Goal: Task Accomplishment & Management: Manage account settings

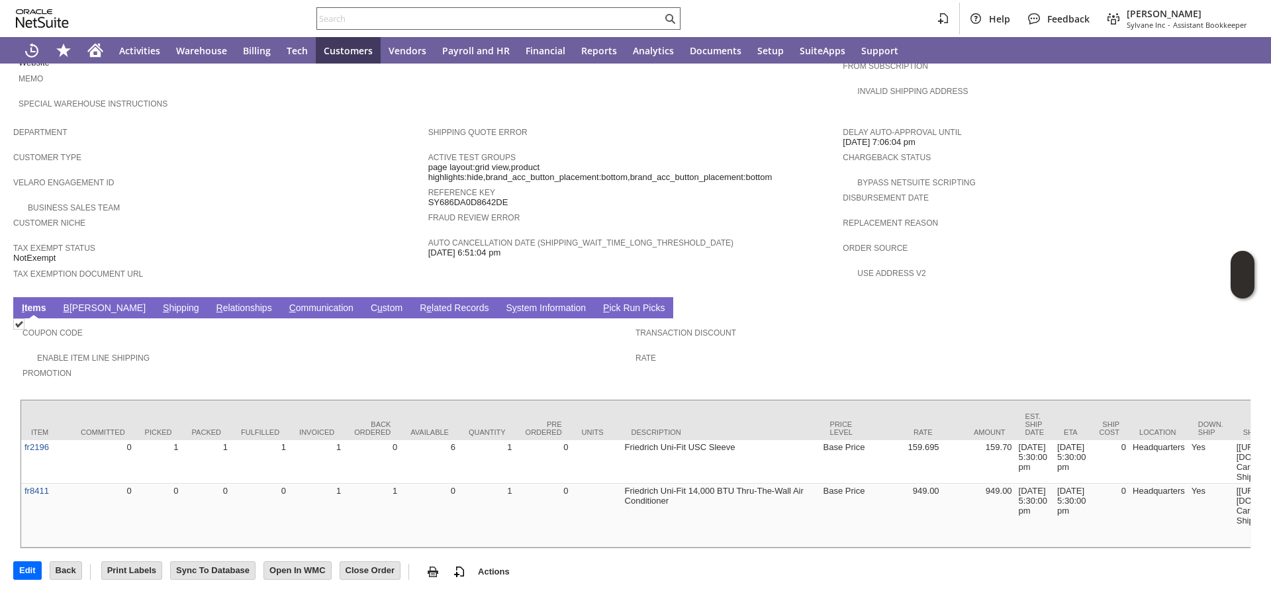
click at [494, 19] on input "text" at bounding box center [489, 19] width 345 height 16
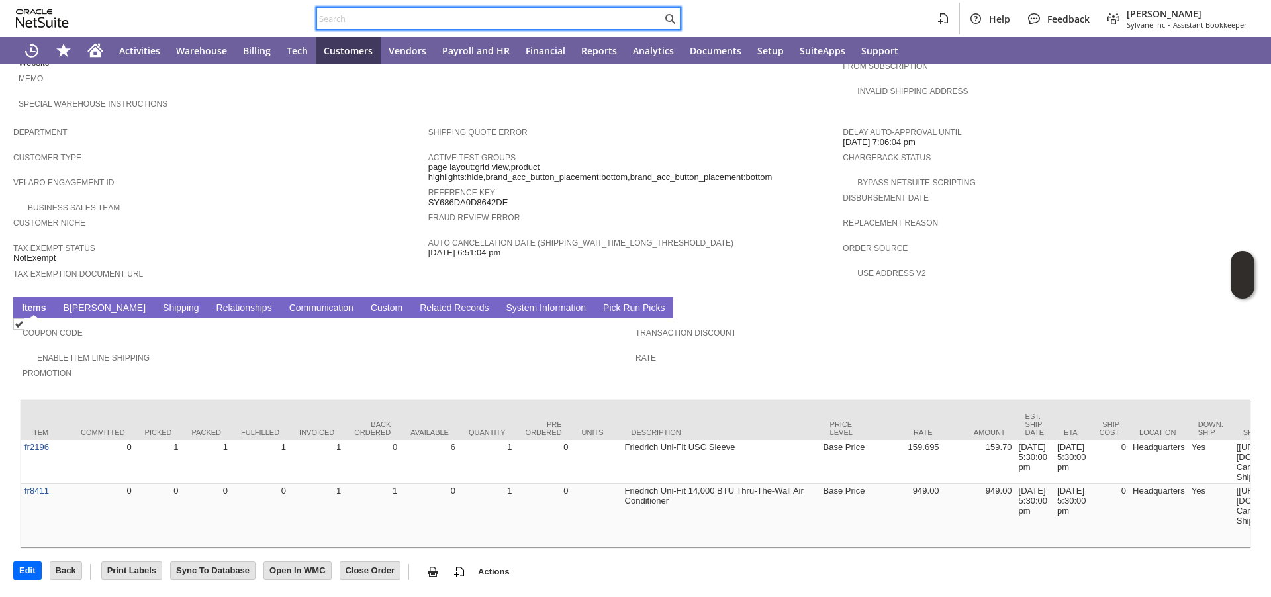
paste input "S1345267"
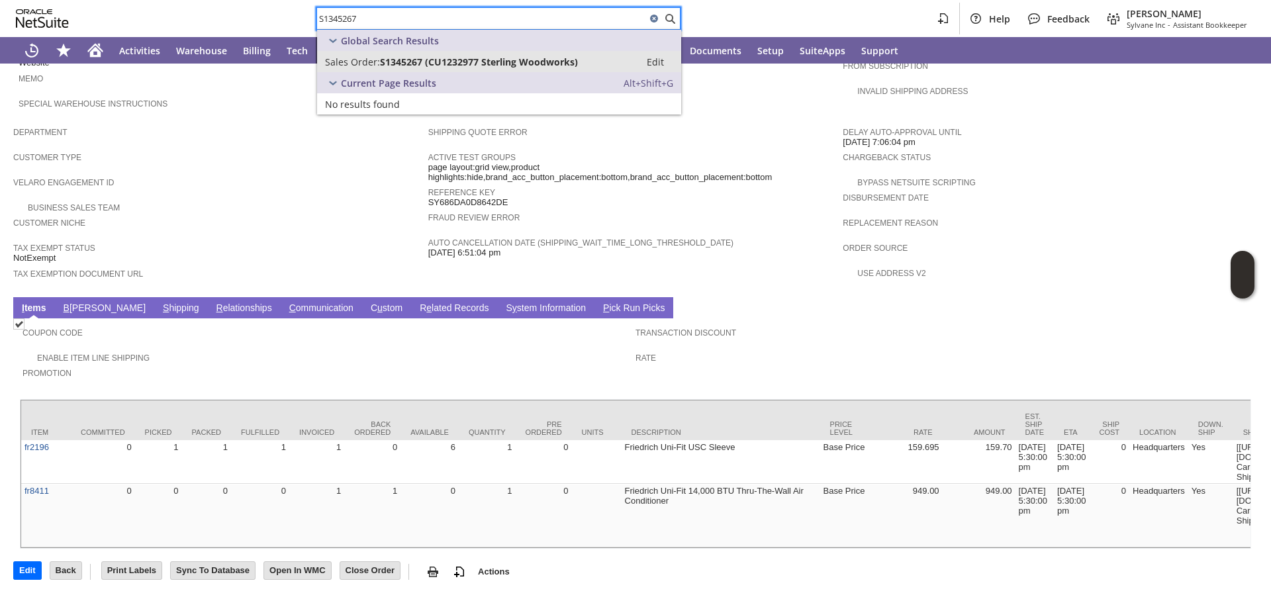
type input "S1345267"
click at [300, 265] on span "Tax Exemption Document URL" at bounding box center [217, 271] width 408 height 13
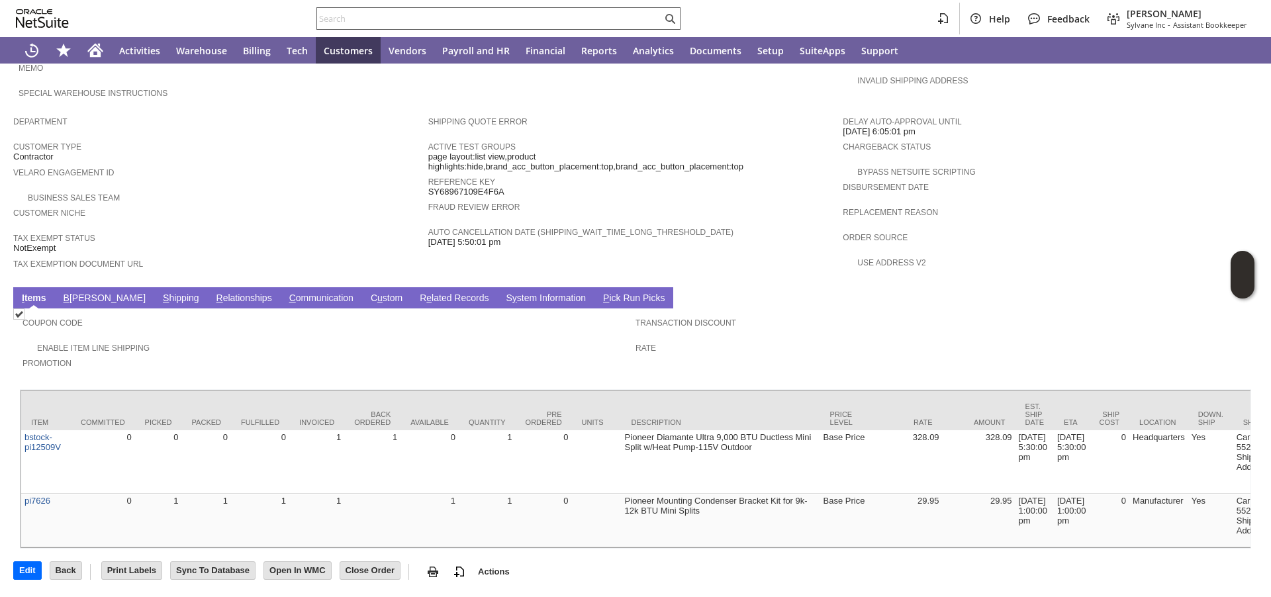
click at [573, 13] on input "text" at bounding box center [489, 19] width 345 height 16
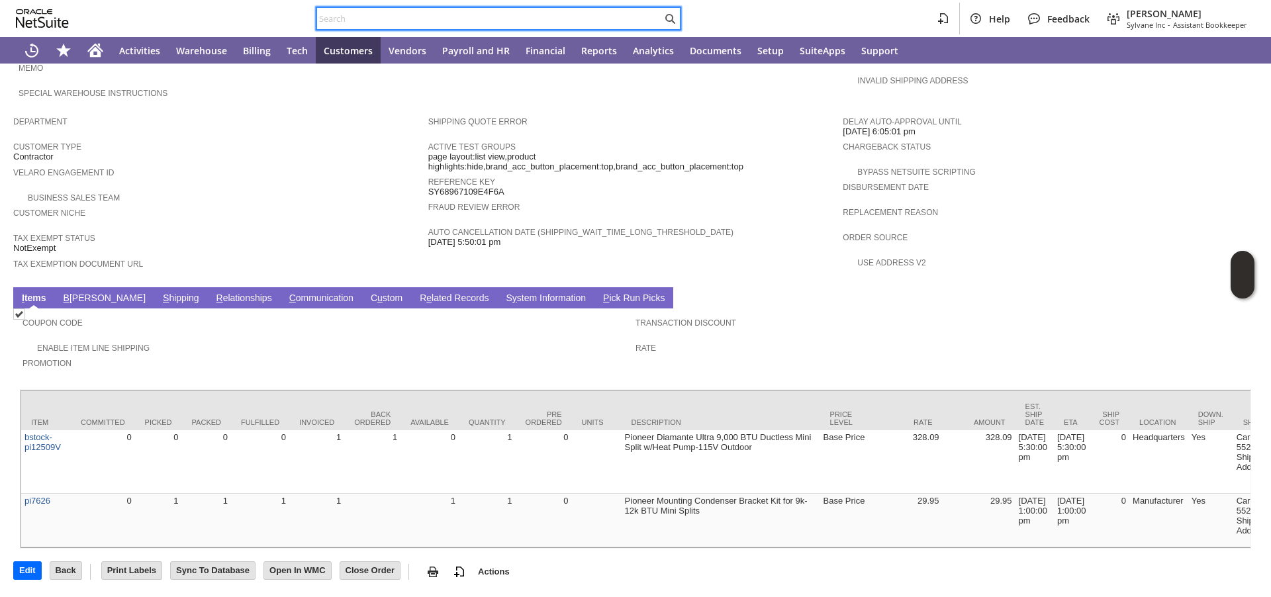
click at [573, 13] on input "text" at bounding box center [489, 19] width 345 height 16
paste input "S1342332"
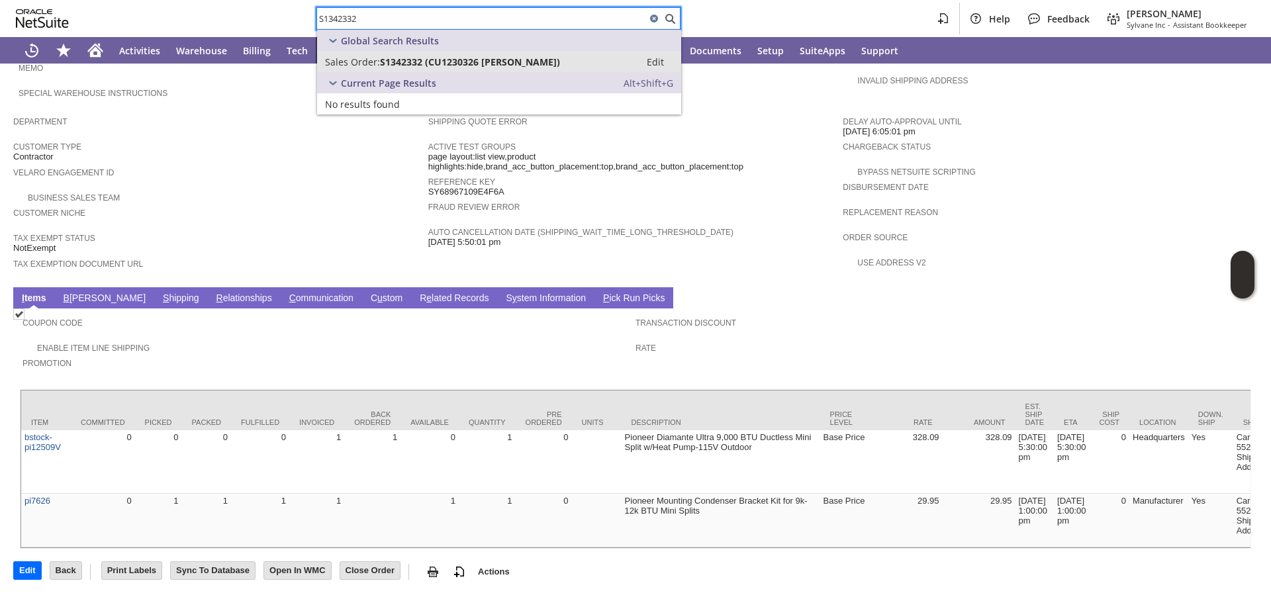
type input "S1342332"
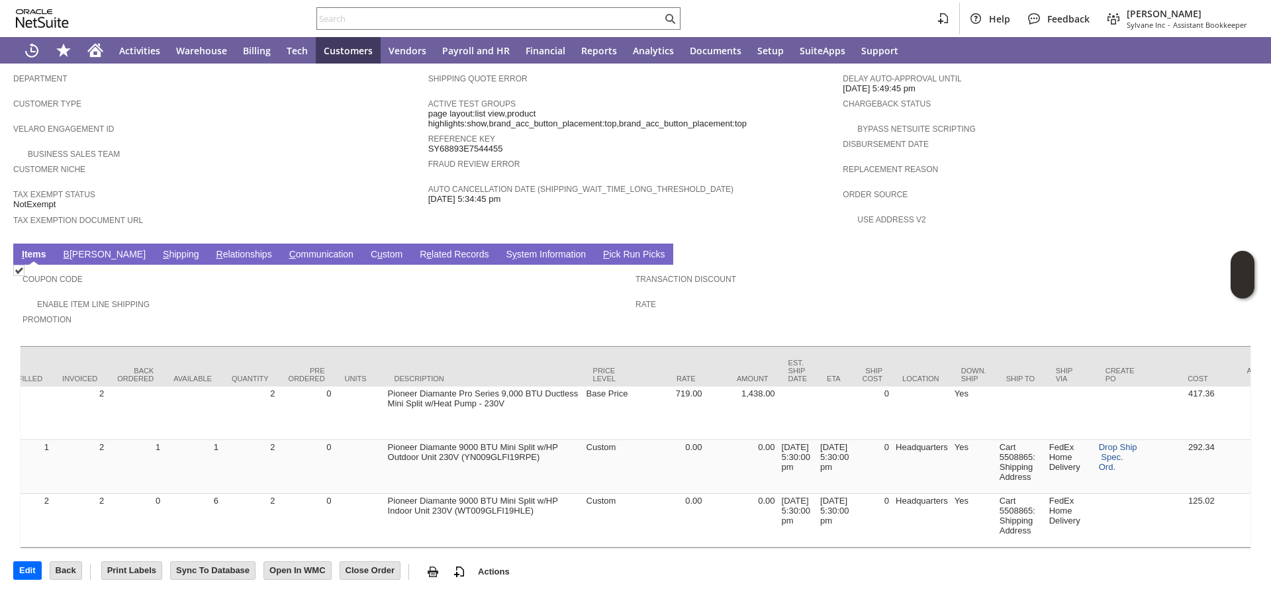
scroll to position [0, 240]
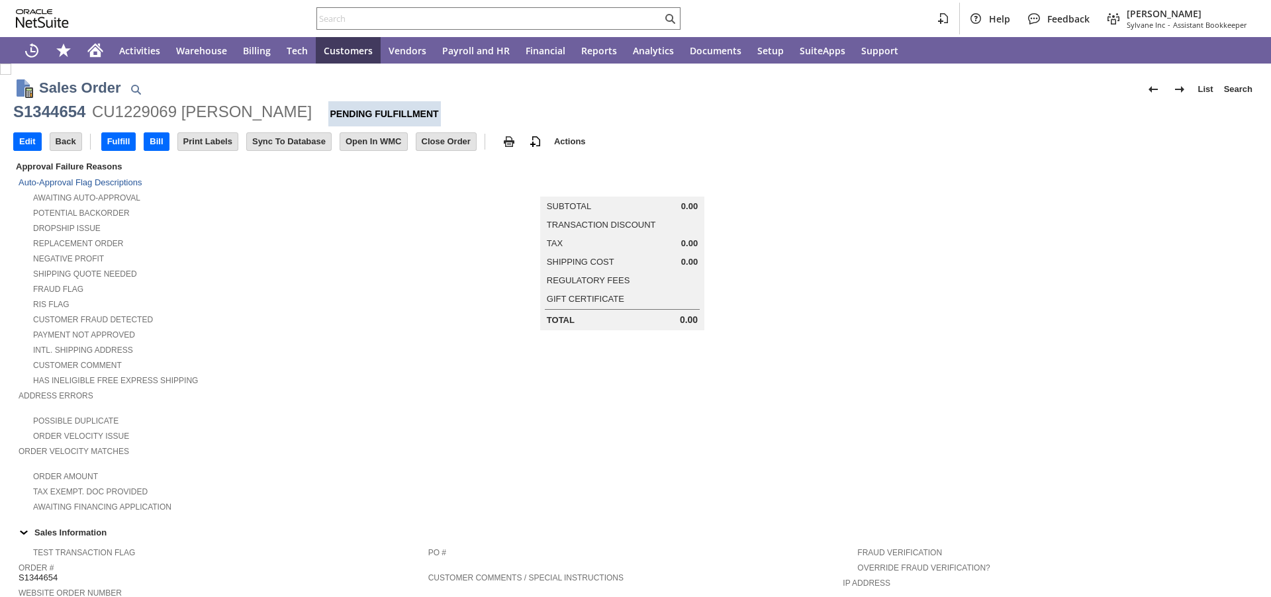
click at [17, 144] on input "Edit" at bounding box center [27, 141] width 27 height 17
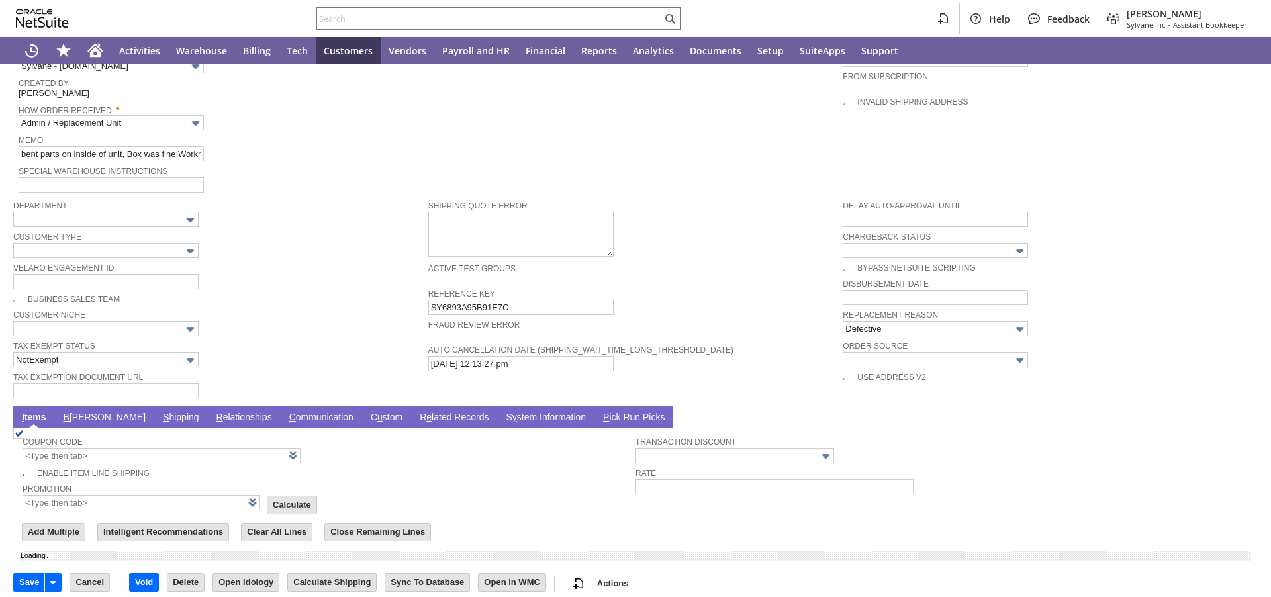
scroll to position [718, 0]
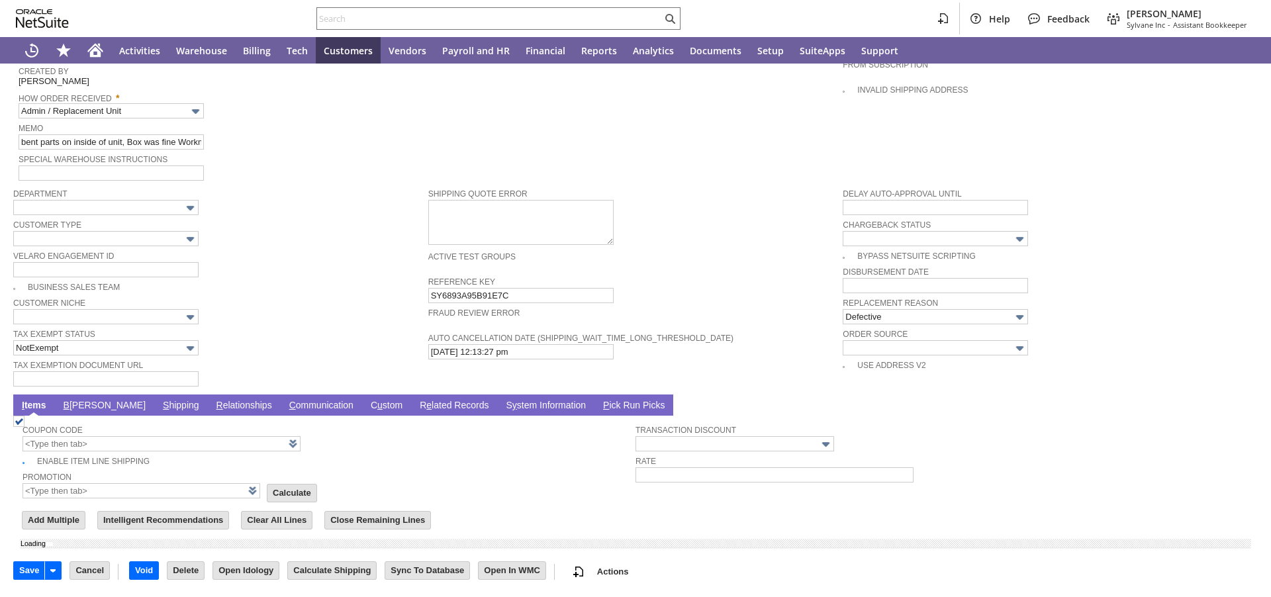
type input "Add"
type input "Copy Previous"
type input "0.00"
type input "OK"
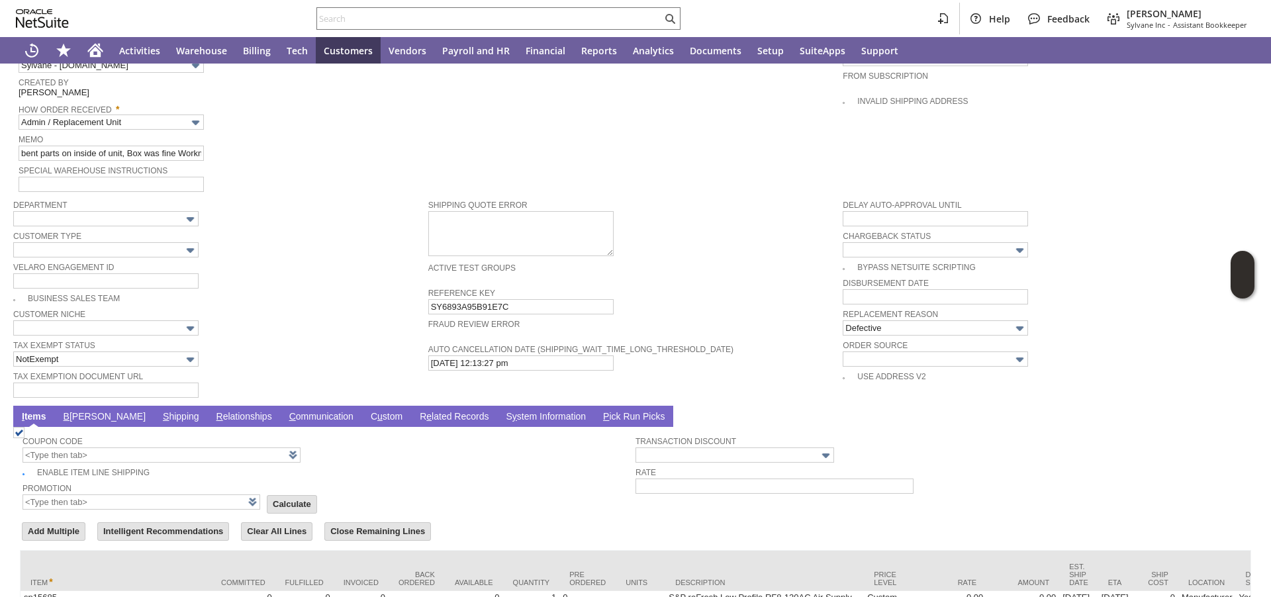
type input "Intelligent Recommendations ⁰"
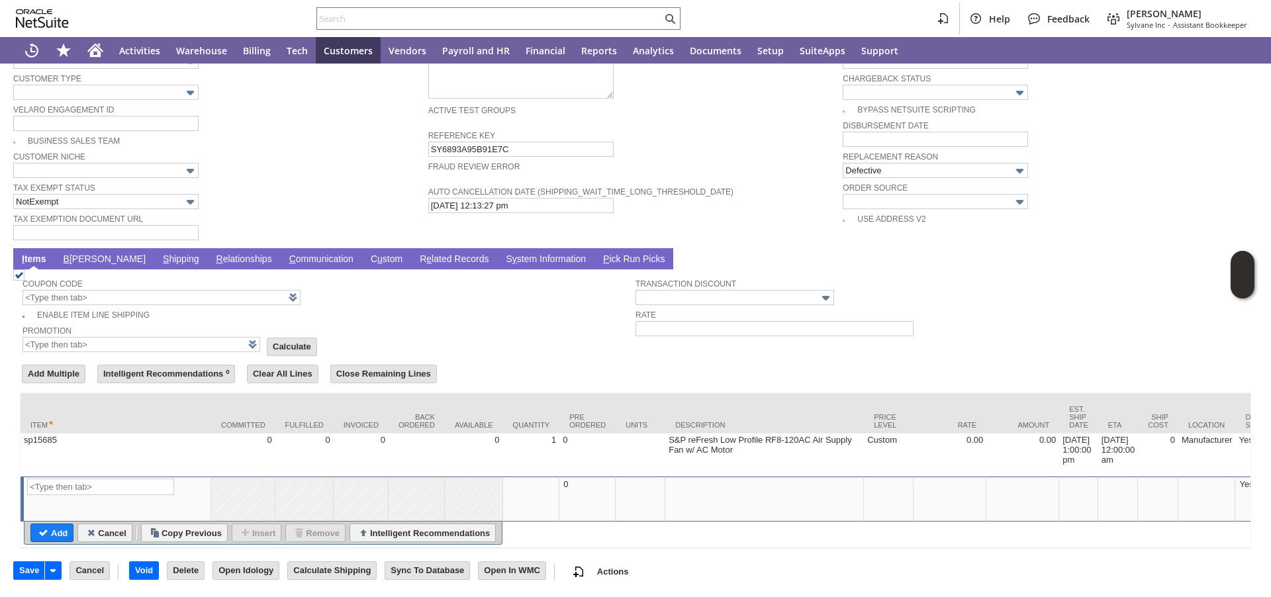
scroll to position [885, 0]
click at [160, 254] on link "S hipping" at bounding box center [181, 260] width 43 height 13
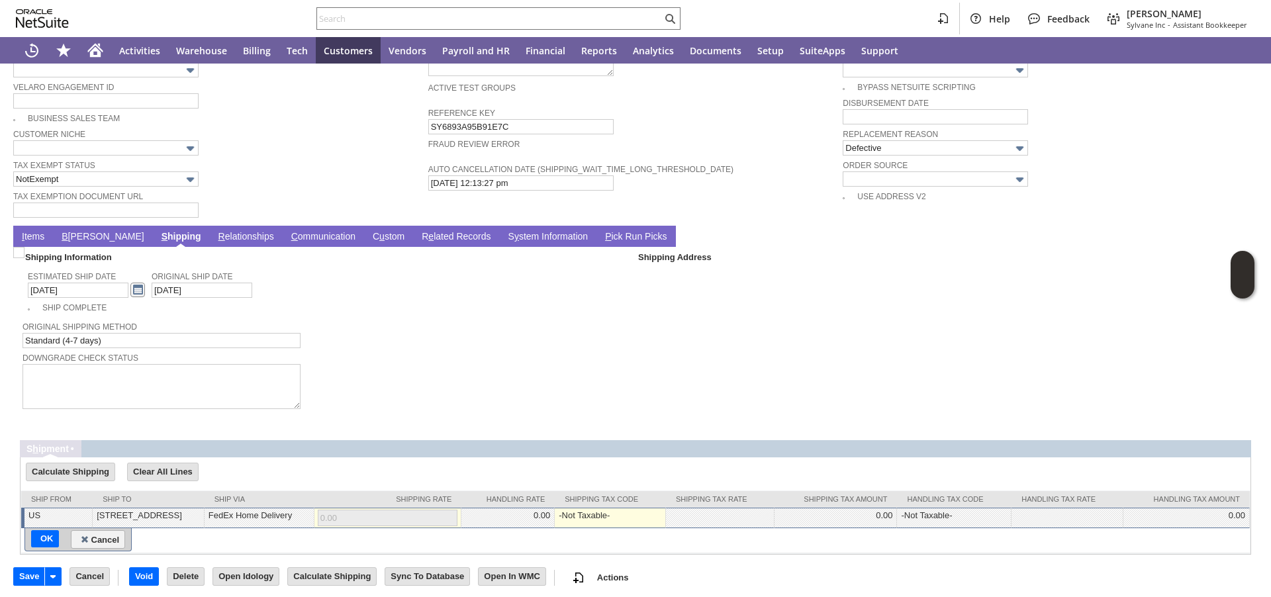
click at [130, 295] on link at bounding box center [137, 290] width 15 height 15
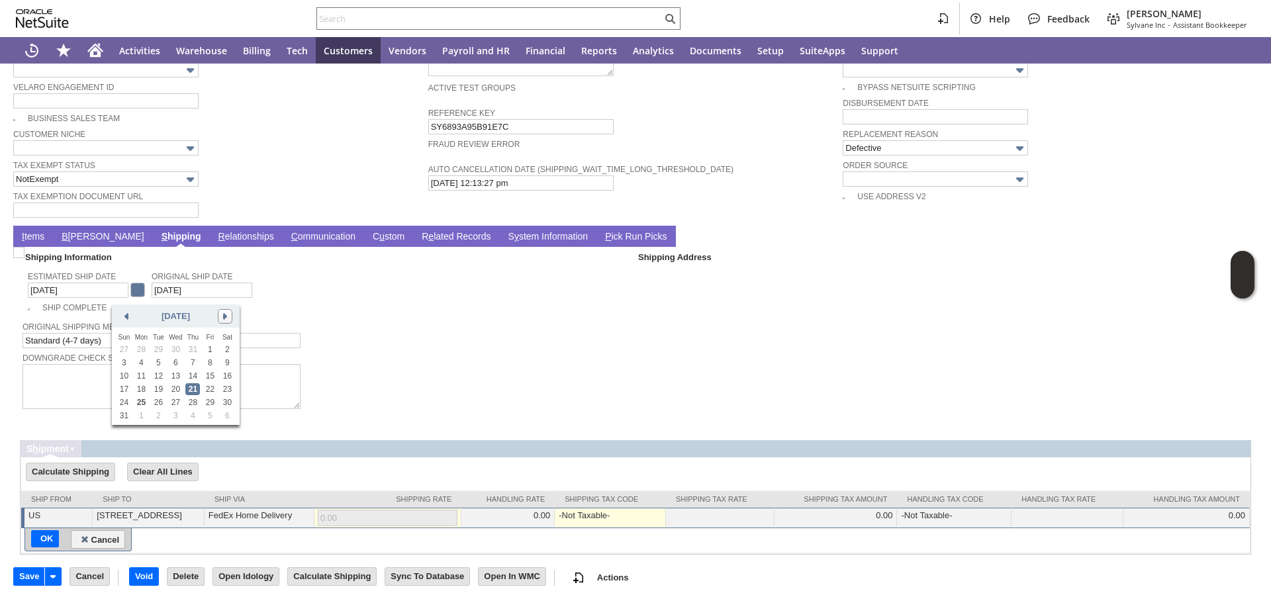
click at [222, 316] on link at bounding box center [225, 316] width 15 height 15
click at [136, 379] on link "15" at bounding box center [141, 376] width 15 height 12
type input "9/15/2025"
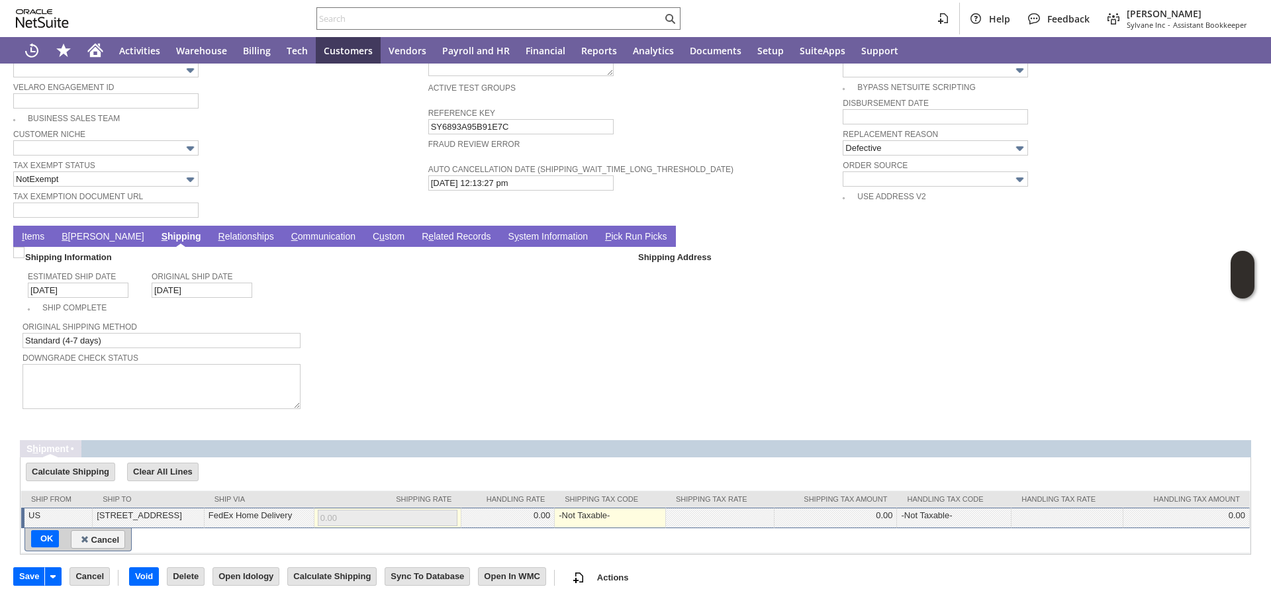
click at [400, 375] on div "Downgrade Check Status" at bounding box center [326, 381] width 606 height 62
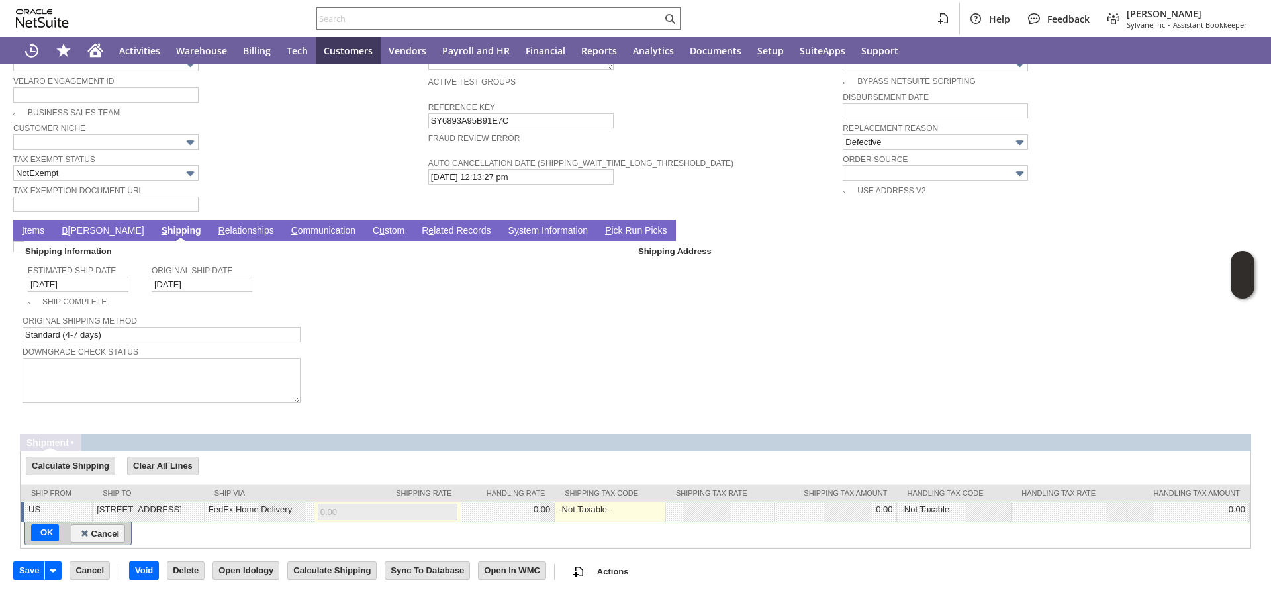
scroll to position [899, 0]
click at [42, 236] on link "I tems" at bounding box center [33, 231] width 29 height 13
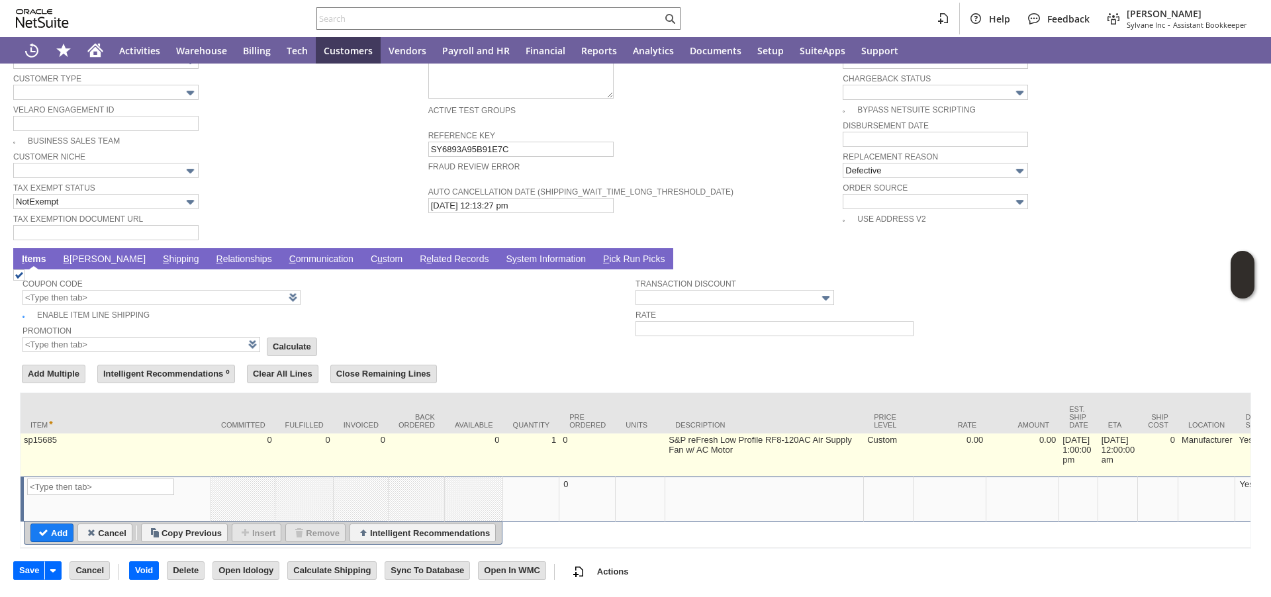
click at [1066, 438] on td "8/21/2025 1:00:00 pm" at bounding box center [1078, 455] width 39 height 43
type input "8/21/2025 1:00:00 pm"
type input "OK"
type input "Make Copy"
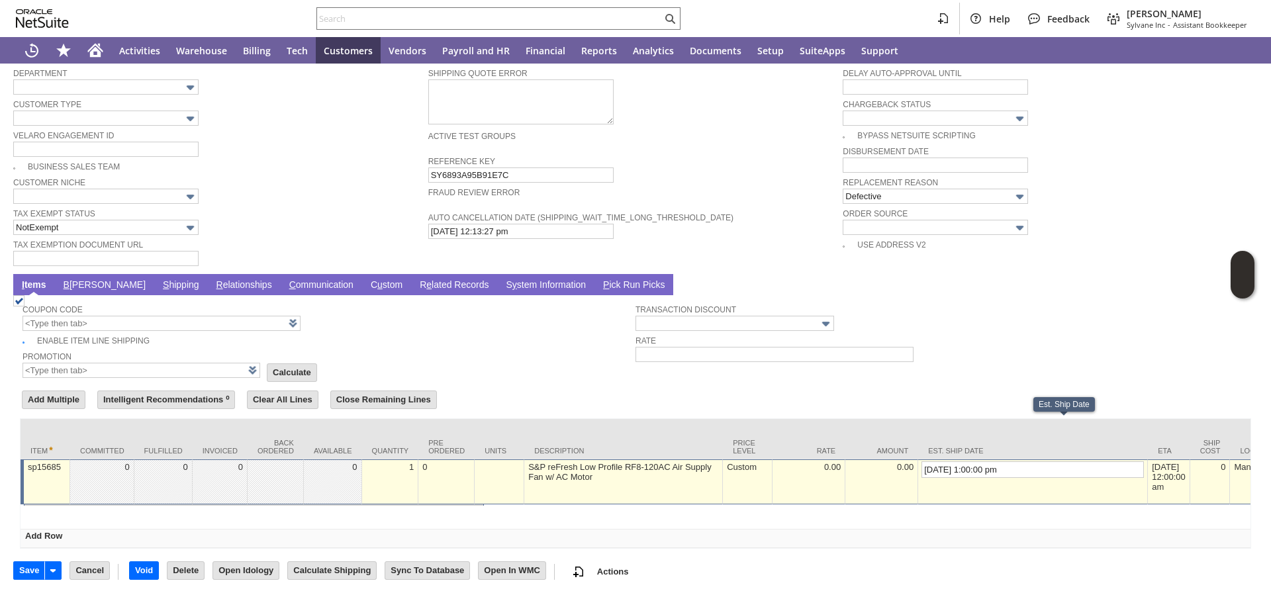
scroll to position [857, 0]
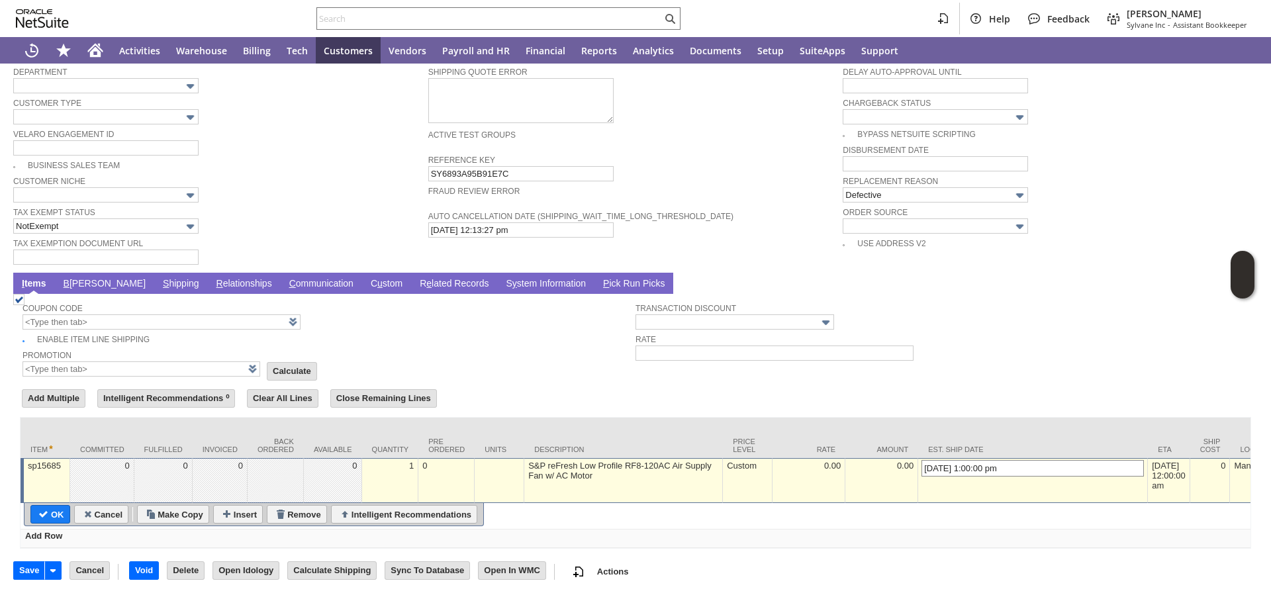
click at [921, 460] on input "8/21/2025 1:00:00 pm" at bounding box center [1032, 468] width 222 height 17
type input "9/15/2025 1:00:00 pm"
type input "Add"
type input "Copy Previous"
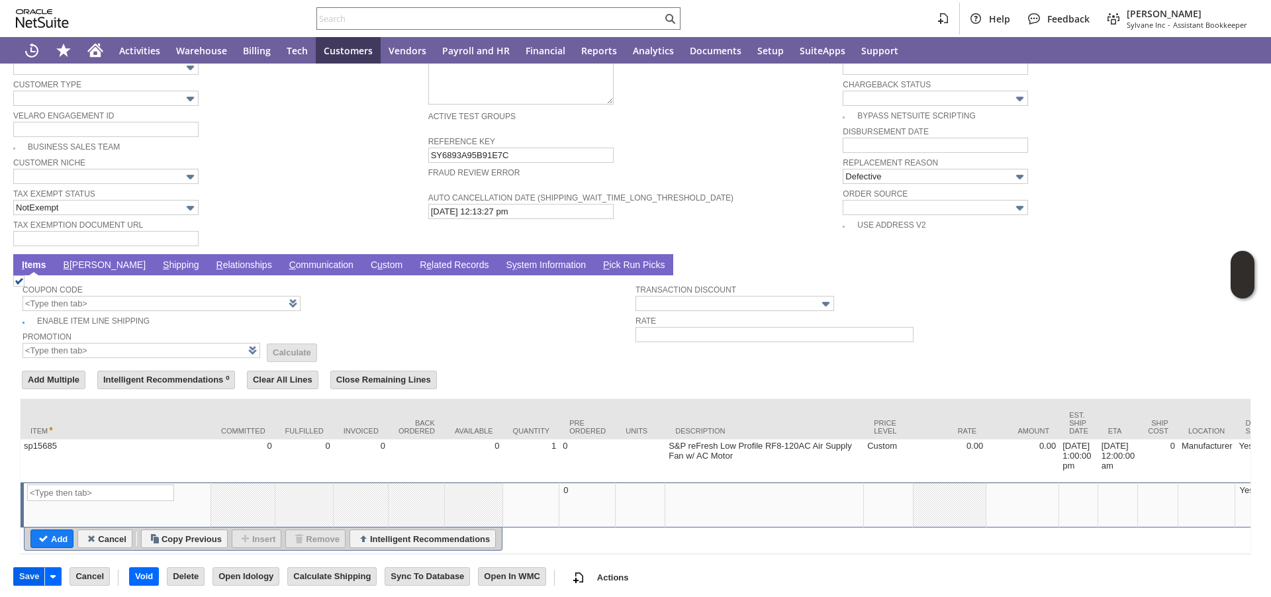
click at [23, 585] on input "Save" at bounding box center [29, 576] width 30 height 17
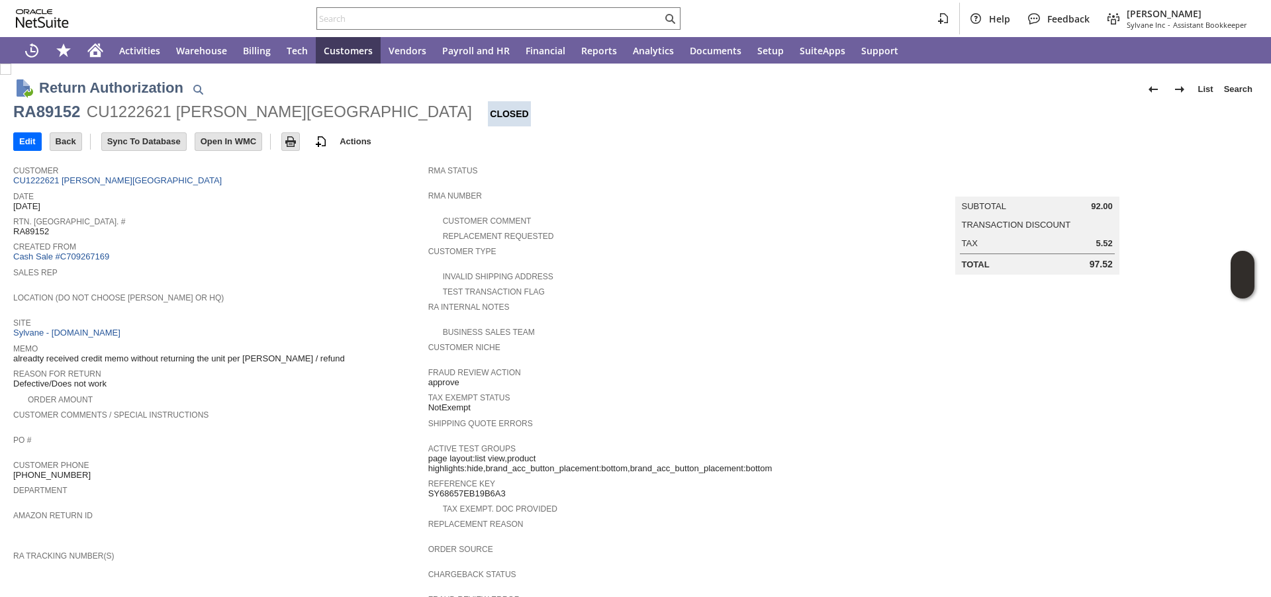
click at [251, 400] on div "Order Amount" at bounding box center [220, 398] width 415 height 14
click at [34, 234] on span "RA89152" at bounding box center [31, 231] width 36 height 11
copy span "RA89152"
click at [391, 14] on input "text" at bounding box center [489, 19] width 345 height 16
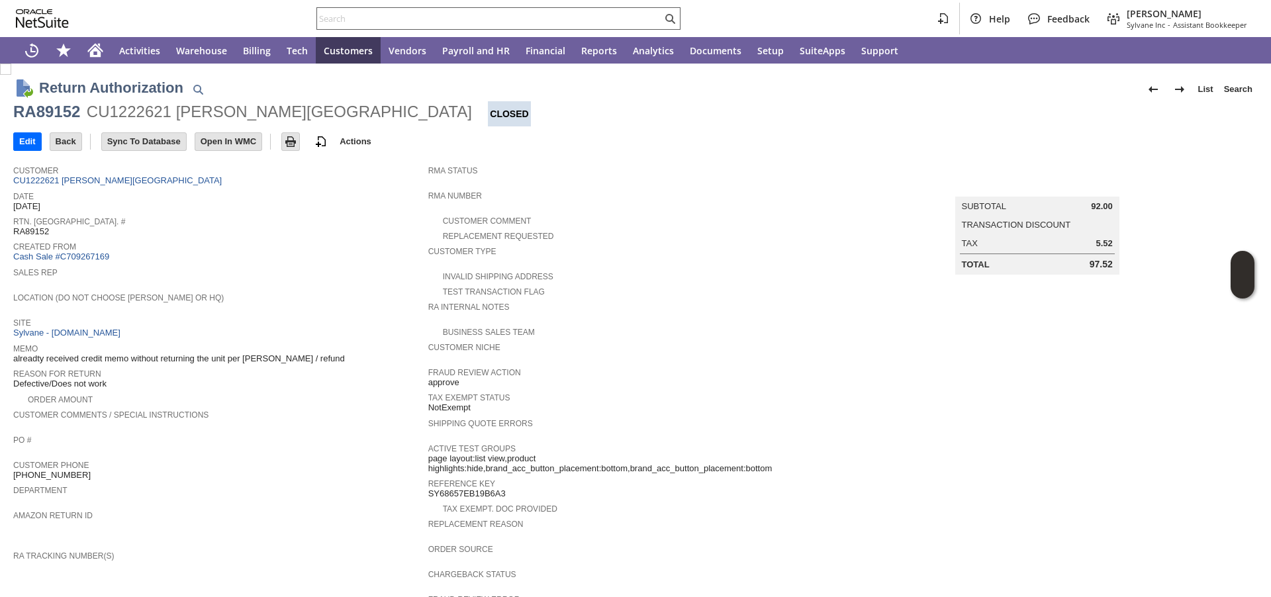
click at [391, 14] on input "text" at bounding box center [489, 19] width 345 height 16
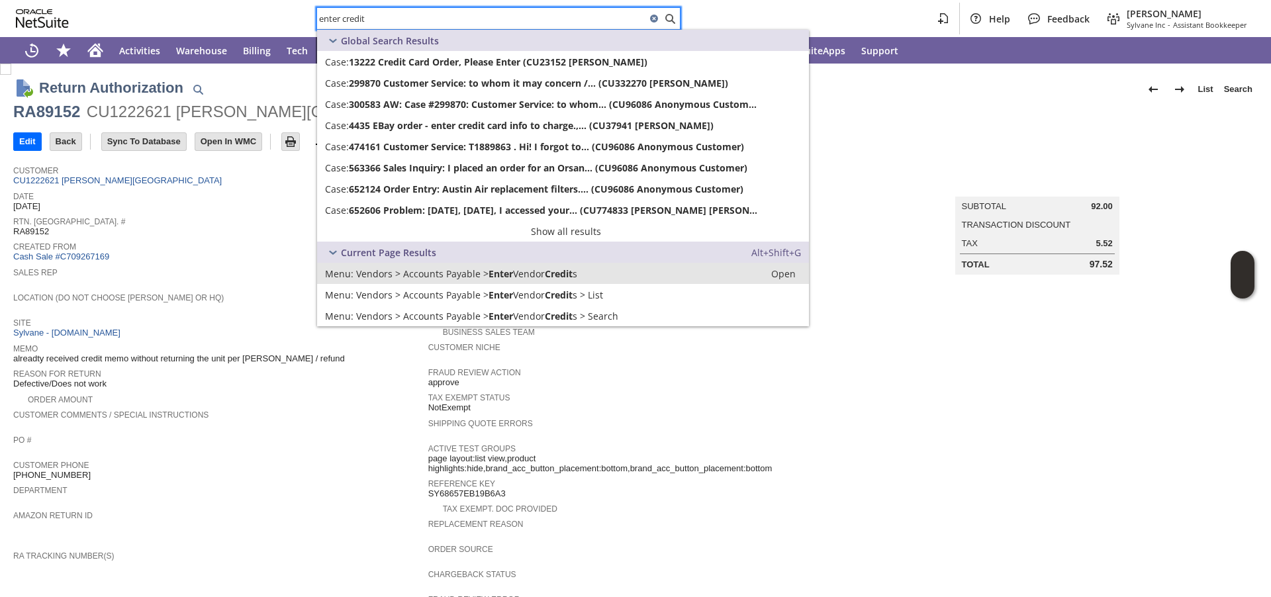
type input "enter credit"
click at [440, 270] on span "Vendors > Accounts Payable >" at bounding box center [422, 273] width 132 height 13
